Goal: Task Accomplishment & Management: Use online tool/utility

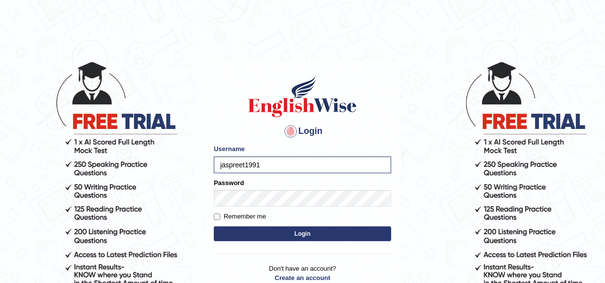
click at [278, 233] on button "Login" at bounding box center [302, 234] width 177 height 15
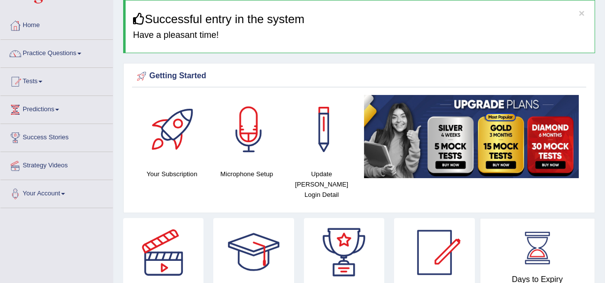
scroll to position [35, 0]
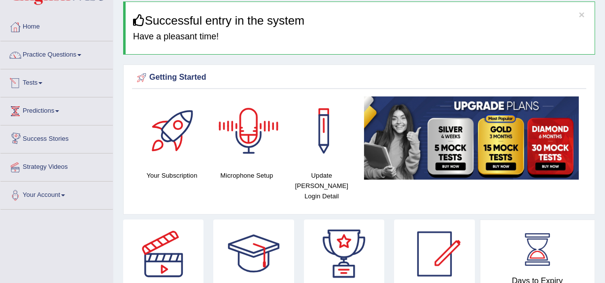
click at [40, 82] on link "Tests" at bounding box center [56, 81] width 112 height 25
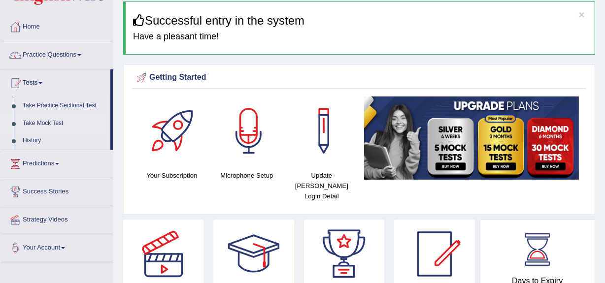
click at [46, 123] on link "Take Mock Test" at bounding box center [64, 124] width 92 height 18
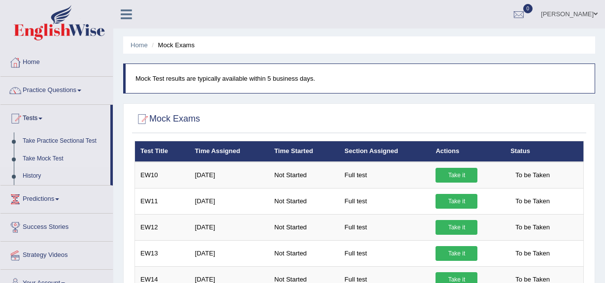
click at [461, 174] on link "Take it" at bounding box center [457, 175] width 42 height 15
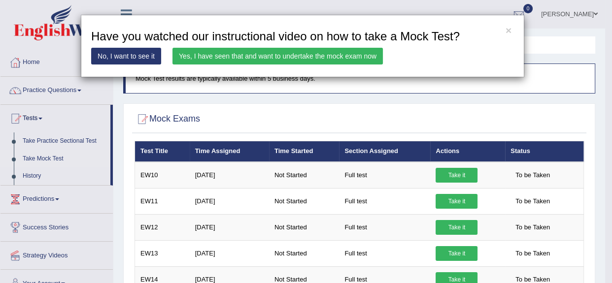
click at [319, 51] on link "Yes, I have seen that and want to undertake the mock exam now" at bounding box center [277, 56] width 210 height 17
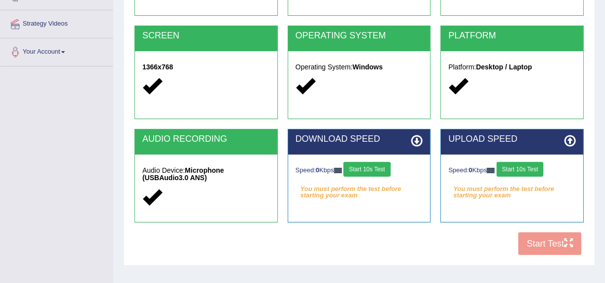
click at [377, 168] on button "Start 10s Test" at bounding box center [367, 169] width 47 height 15
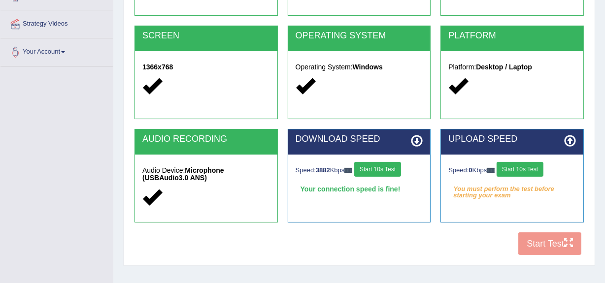
click at [519, 169] on button "Start 10s Test" at bounding box center [520, 169] width 47 height 15
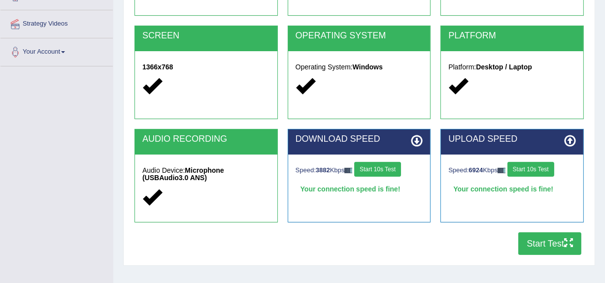
click at [547, 240] on button "Start Test" at bounding box center [549, 244] width 63 height 23
